Goal: Information Seeking & Learning: Learn about a topic

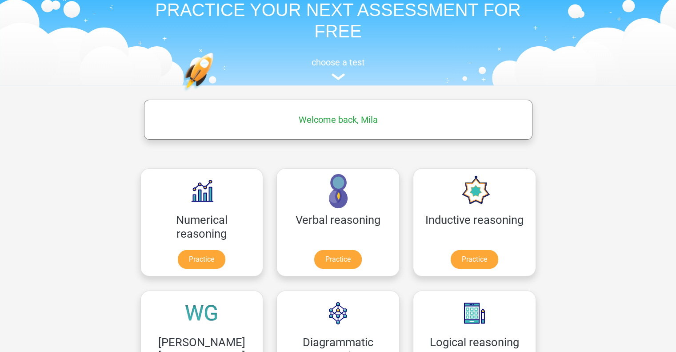
scroll to position [69, 0]
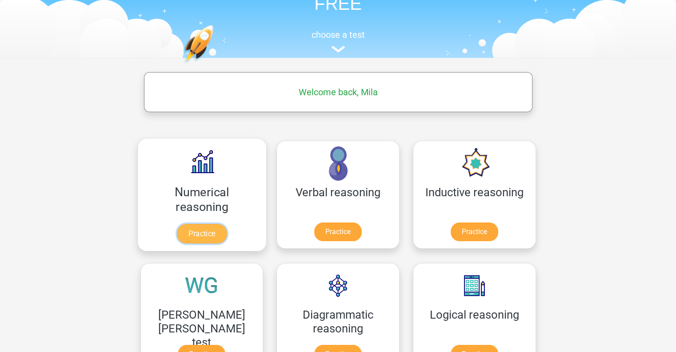
click at [182, 233] on link "Practice" at bounding box center [202, 234] width 50 height 20
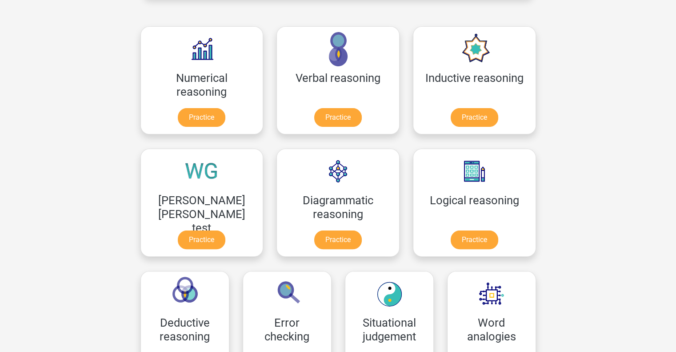
scroll to position [186, 0]
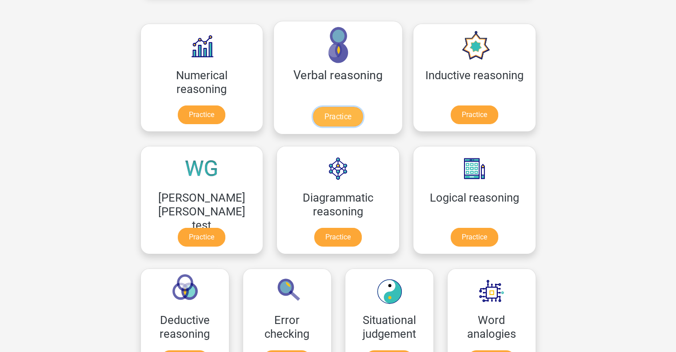
click at [313, 107] on link "Practice" at bounding box center [338, 117] width 50 height 20
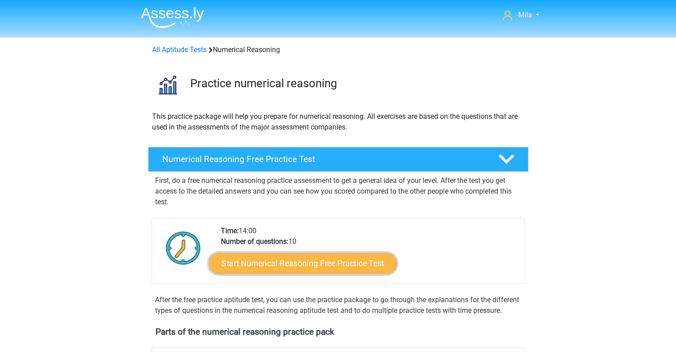
click at [320, 261] on link "Start Numerical Reasoning Free Practice Test" at bounding box center [303, 262] width 188 height 21
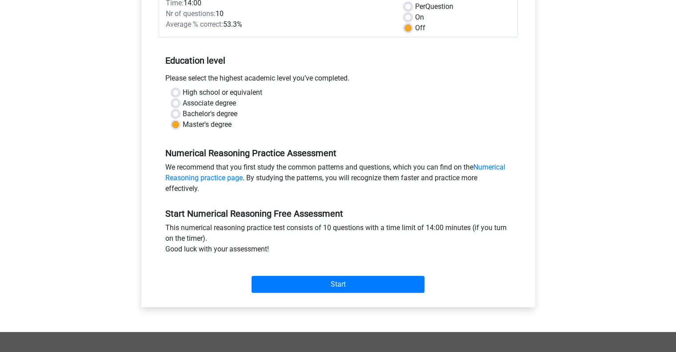
scroll to position [192, 0]
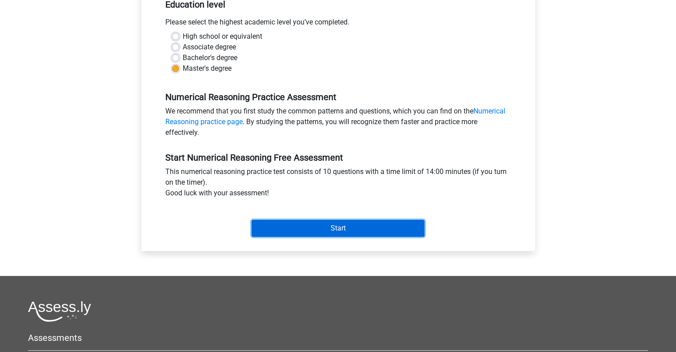
click at [384, 225] on input "Start" at bounding box center [338, 228] width 173 height 17
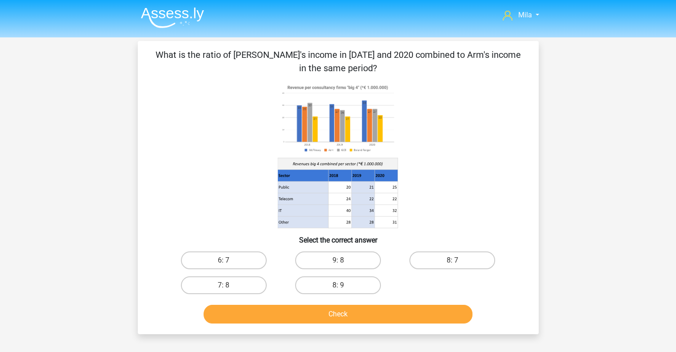
click at [453, 262] on input "8: 7" at bounding box center [456, 263] width 6 height 6
radio input "true"
click at [384, 311] on button "Check" at bounding box center [338, 314] width 269 height 19
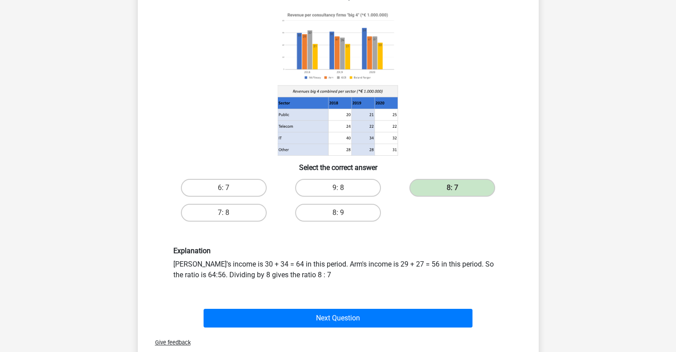
scroll to position [95, 0]
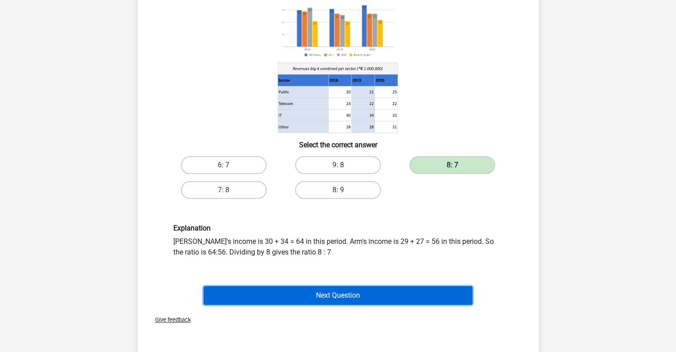
click at [397, 296] on button "Next Question" at bounding box center [338, 295] width 269 height 19
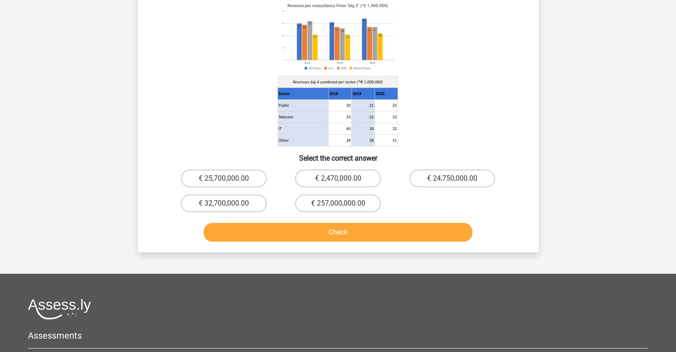
scroll to position [41, 0]
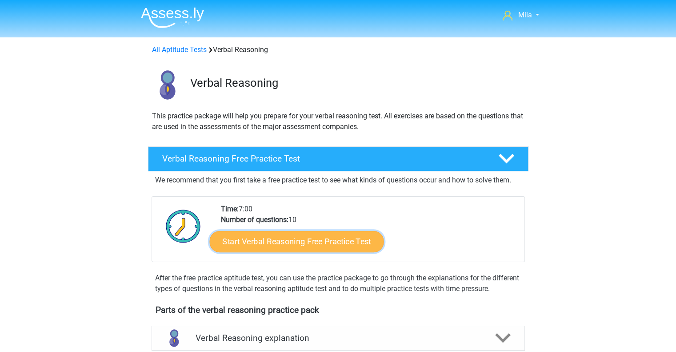
click at [332, 244] on link "Start Verbal Reasoning Free Practice Test" at bounding box center [296, 241] width 174 height 21
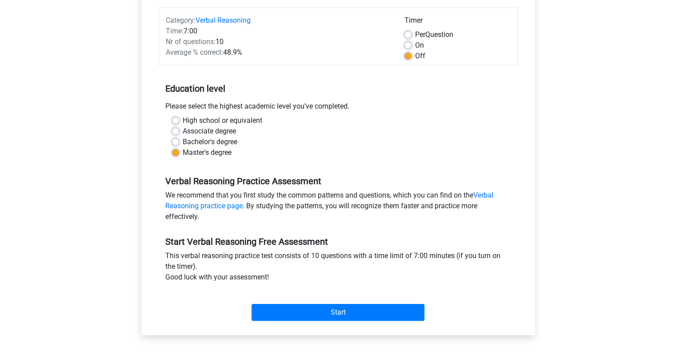
scroll to position [108, 0]
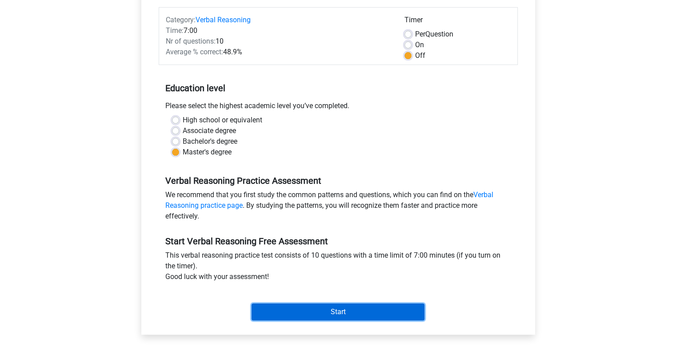
click at [336, 311] on input "Start" at bounding box center [338, 311] width 173 height 17
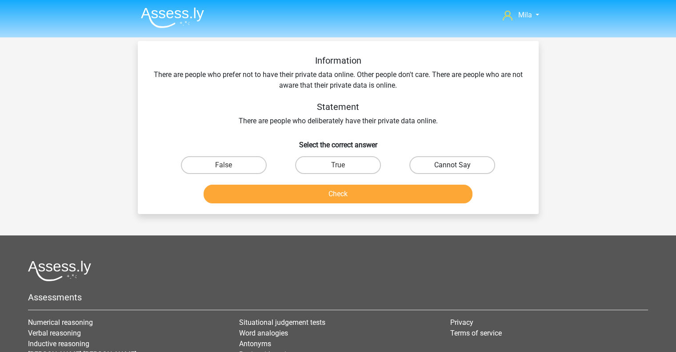
click at [471, 165] on label "Cannot Say" at bounding box center [452, 165] width 86 height 18
click at [458, 165] on input "Cannot Say" at bounding box center [456, 168] width 6 height 6
radio input "true"
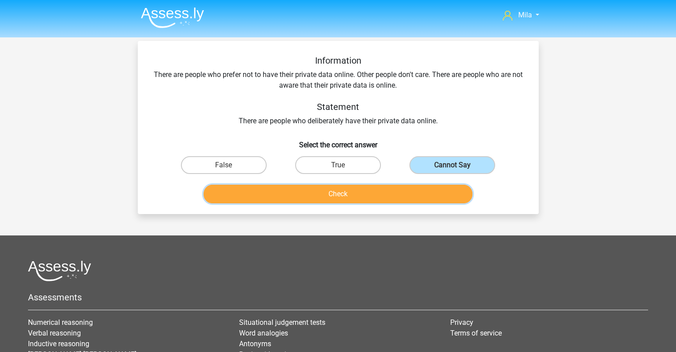
click at [415, 196] on button "Check" at bounding box center [338, 194] width 269 height 19
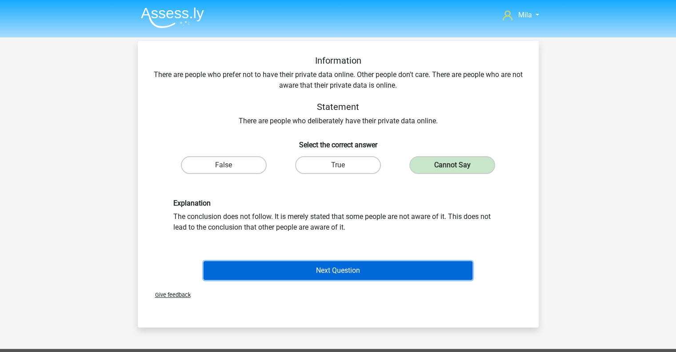
click at [340, 264] on button "Next Question" at bounding box center [338, 270] width 269 height 19
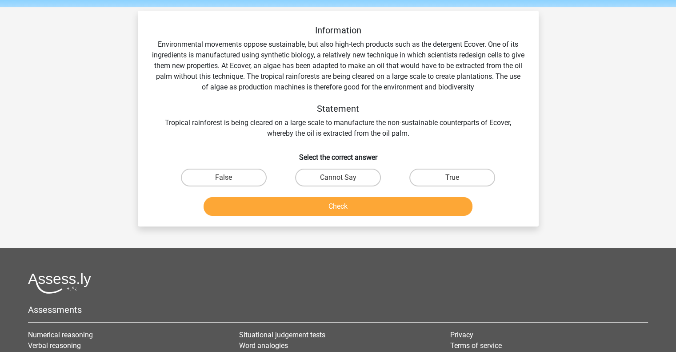
scroll to position [41, 0]
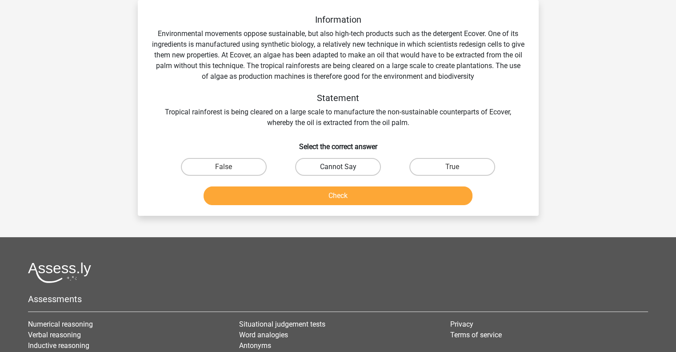
click at [360, 164] on label "Cannot Say" at bounding box center [338, 167] width 86 height 18
click at [344, 167] on input "Cannot Say" at bounding box center [341, 170] width 6 height 6
radio input "true"
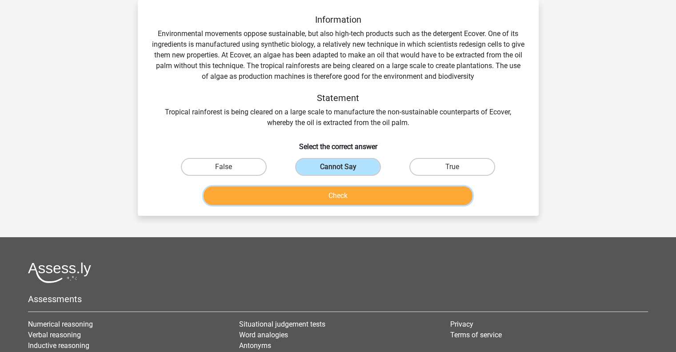
click at [359, 191] on button "Check" at bounding box center [338, 195] width 269 height 19
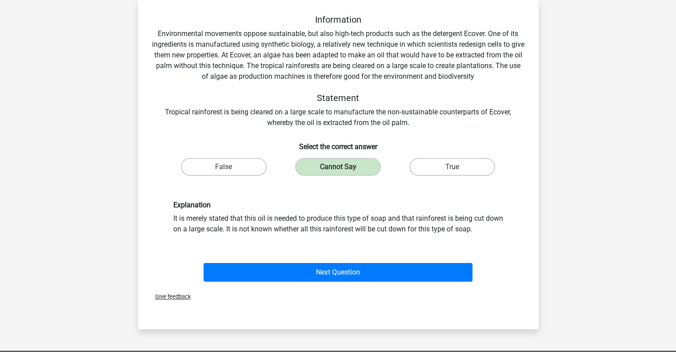
scroll to position [0, 0]
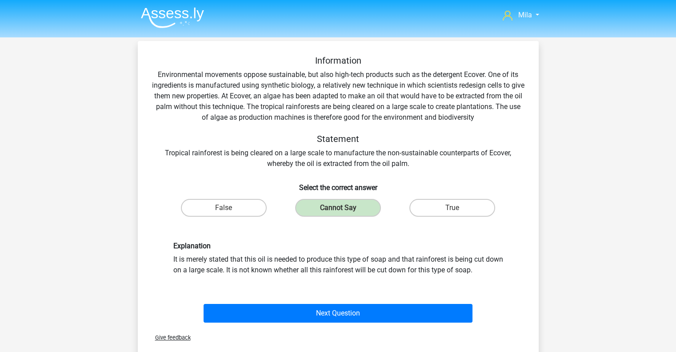
click at [183, 17] on img at bounding box center [172, 17] width 63 height 21
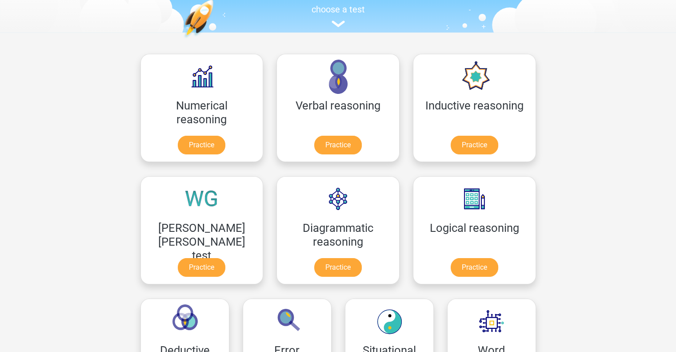
scroll to position [114, 0]
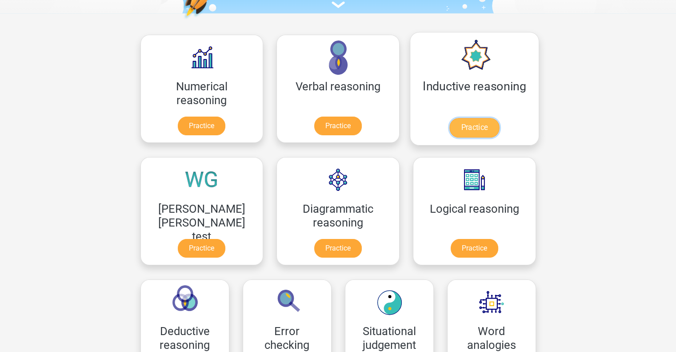
click at [449, 128] on link "Practice" at bounding box center [474, 128] width 50 height 20
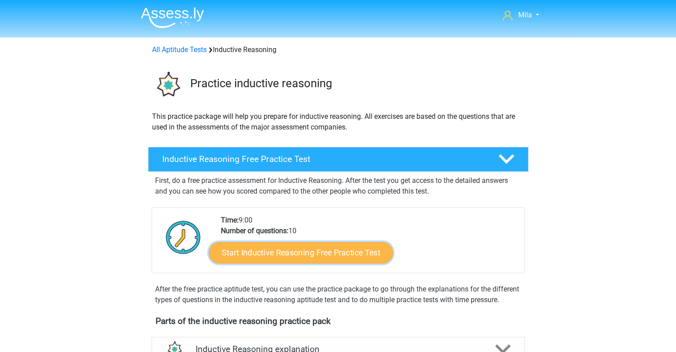
click at [372, 251] on link "Start Inductive Reasoning Free Practice Test" at bounding box center [301, 251] width 184 height 21
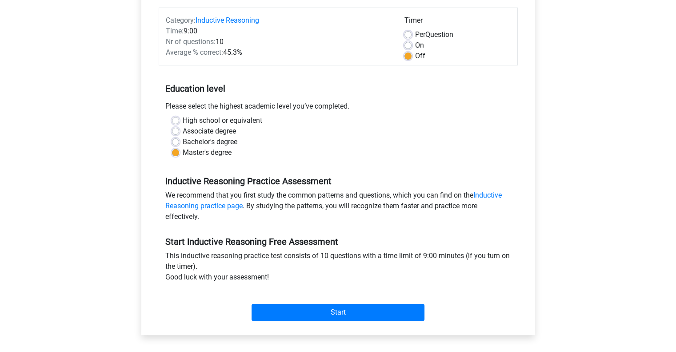
scroll to position [163, 0]
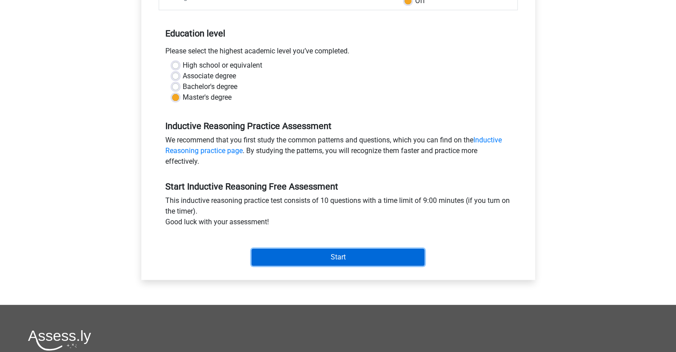
click at [347, 256] on input "Start" at bounding box center [338, 257] width 173 height 17
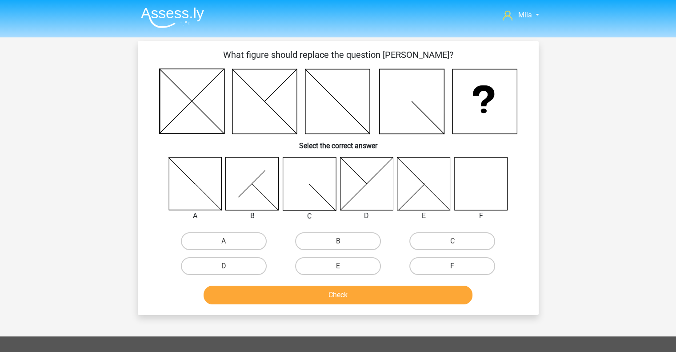
click at [424, 263] on label "F" at bounding box center [452, 266] width 86 height 18
click at [453, 266] on input "F" at bounding box center [456, 269] width 6 height 6
radio input "true"
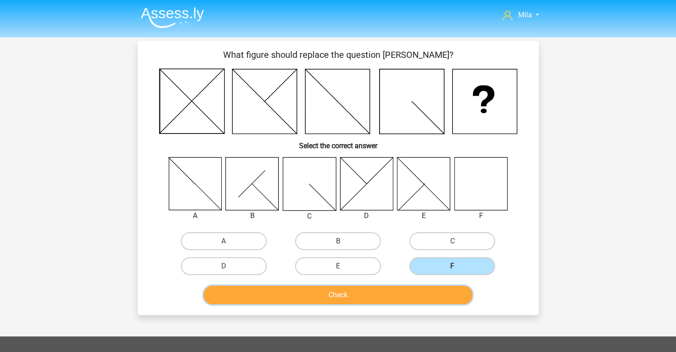
click at [413, 298] on button "Check" at bounding box center [338, 294] width 269 height 19
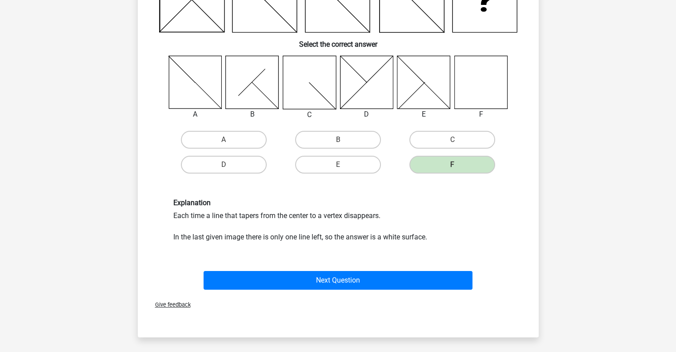
scroll to position [107, 0]
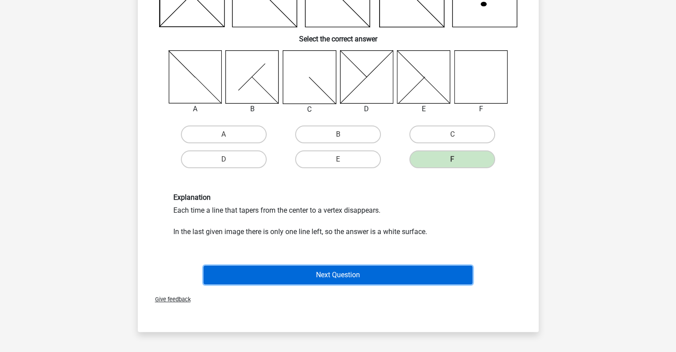
click at [404, 277] on button "Next Question" at bounding box center [338, 274] width 269 height 19
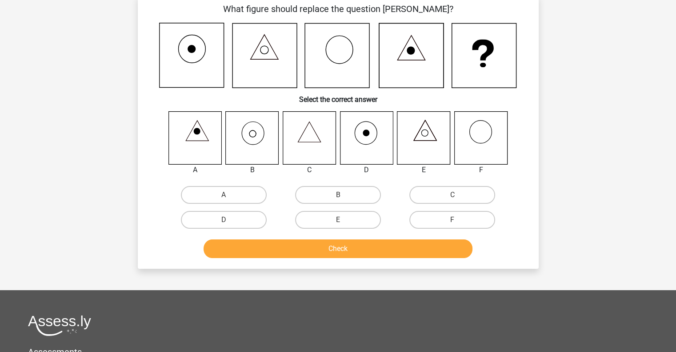
scroll to position [41, 0]
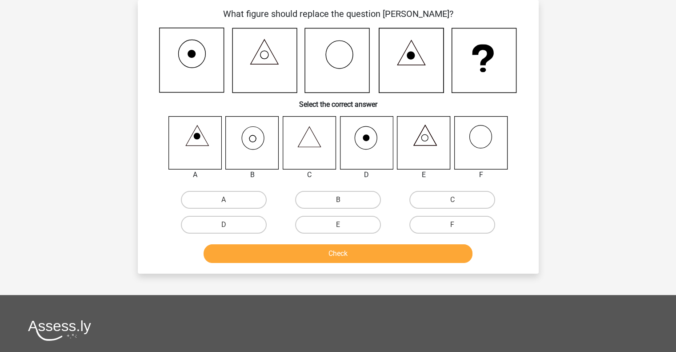
click at [260, 134] on icon at bounding box center [252, 142] width 53 height 53
click at [312, 195] on label "B" at bounding box center [338, 200] width 86 height 18
click at [338, 200] on input "B" at bounding box center [341, 203] width 6 height 6
radio input "true"
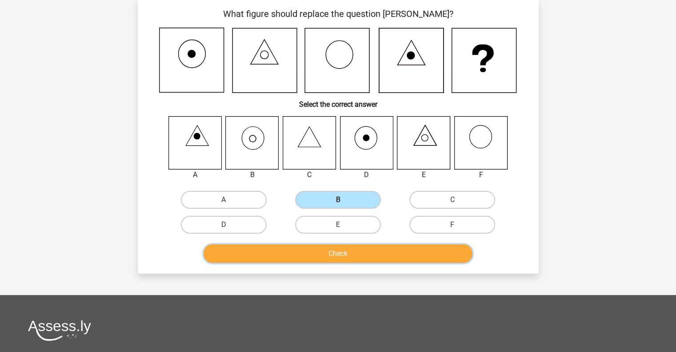
click at [367, 249] on button "Check" at bounding box center [338, 253] width 269 height 19
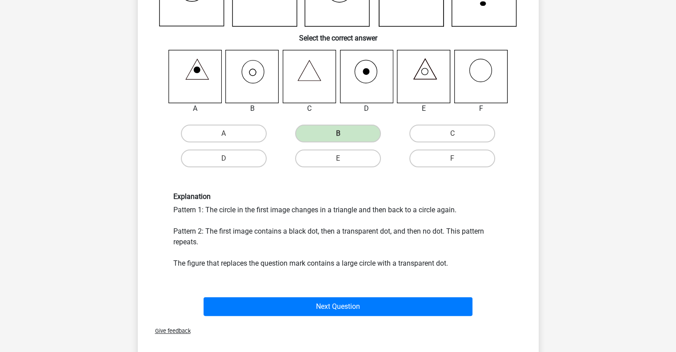
scroll to position [109, 0]
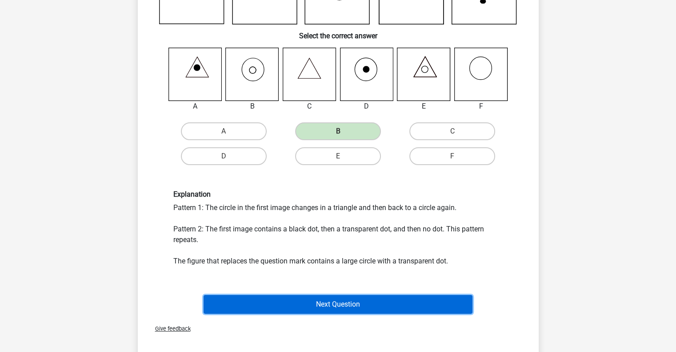
click at [361, 301] on button "Next Question" at bounding box center [338, 304] width 269 height 19
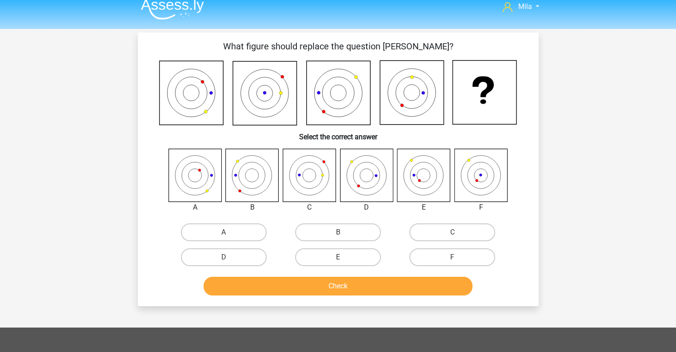
scroll to position [7, 0]
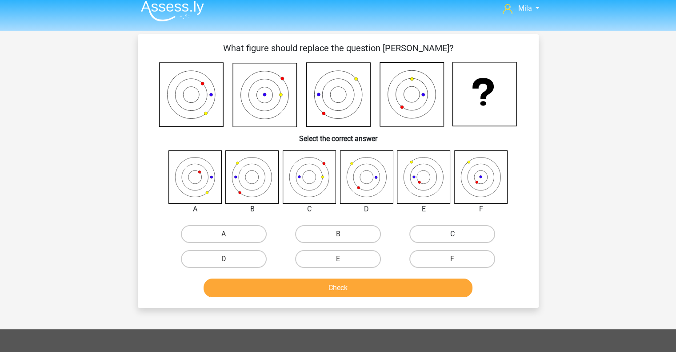
click at [448, 229] on label "C" at bounding box center [452, 234] width 86 height 18
click at [453, 234] on input "C" at bounding box center [456, 237] width 6 height 6
radio input "true"
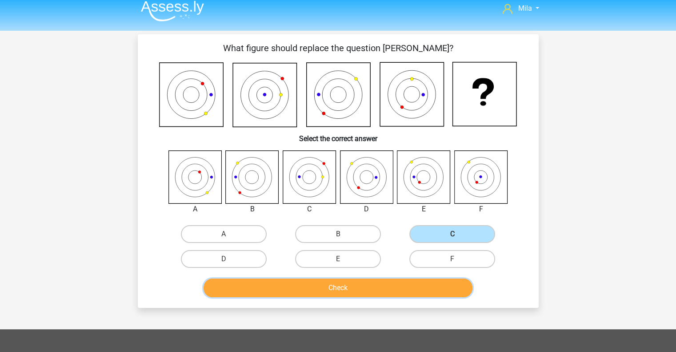
click at [365, 286] on button "Check" at bounding box center [338, 287] width 269 height 19
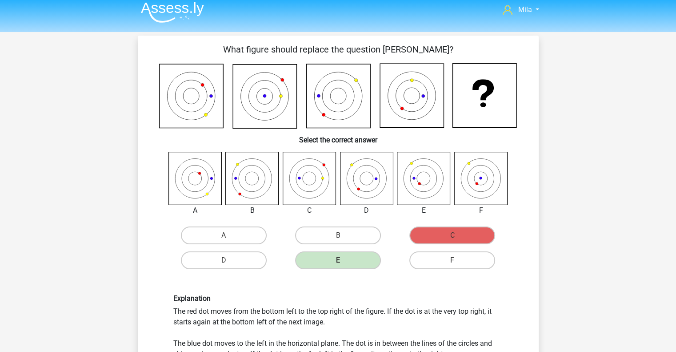
scroll to position [0, 0]
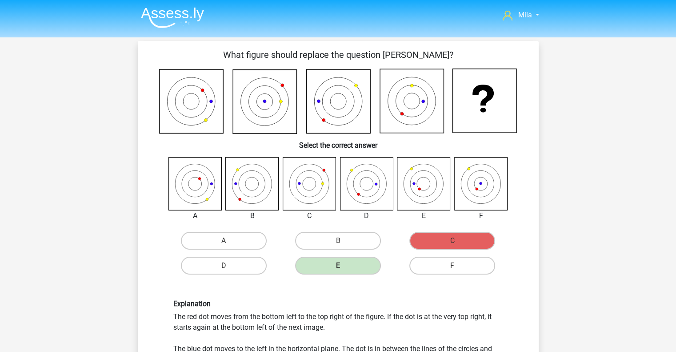
click at [147, 16] on img at bounding box center [172, 17] width 63 height 21
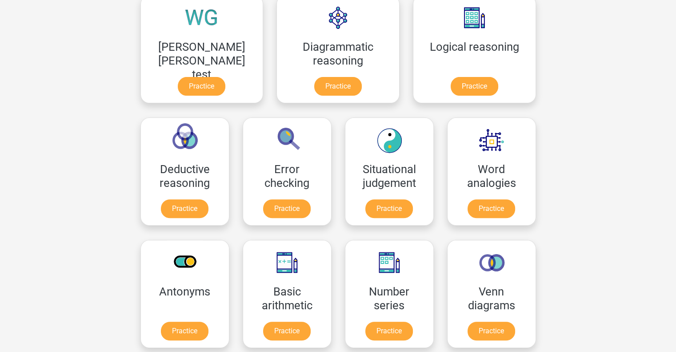
scroll to position [284, 0]
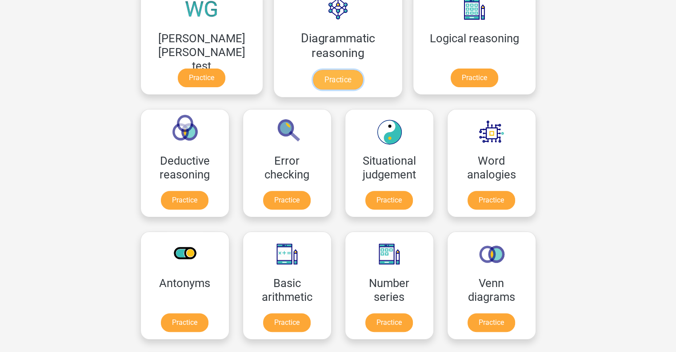
click at [313, 70] on link "Practice" at bounding box center [338, 80] width 50 height 20
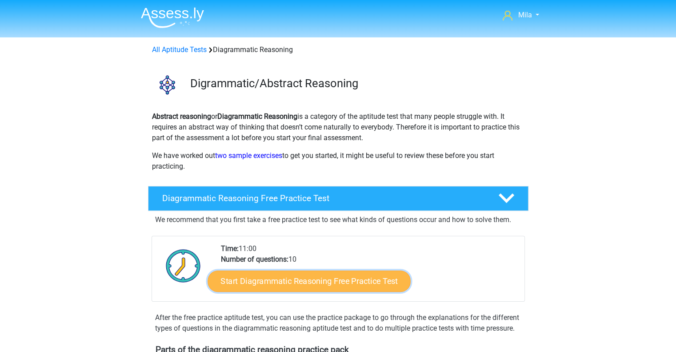
click at [366, 279] on link "Start Diagrammatic Reasoning Free Practice Test" at bounding box center [309, 280] width 203 height 21
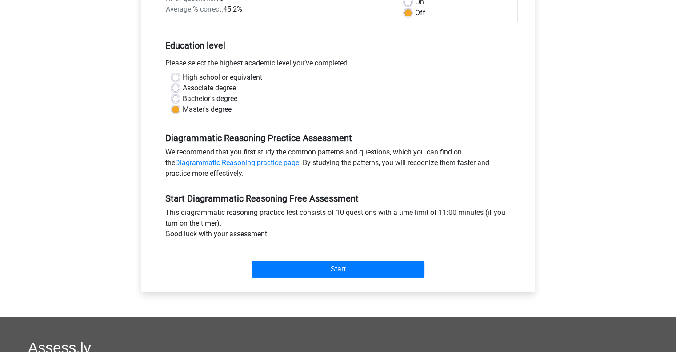
scroll to position [160, 0]
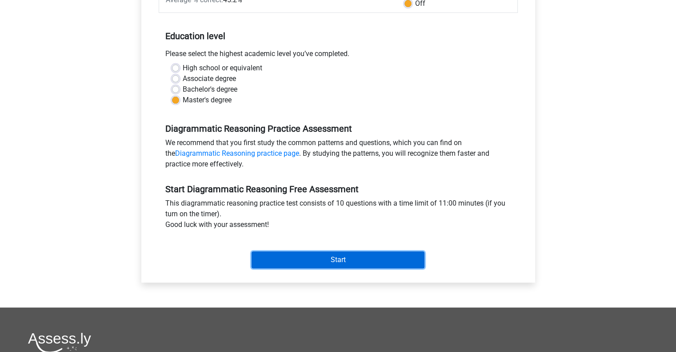
click at [375, 266] on input "Start" at bounding box center [338, 259] width 173 height 17
